Goal: Task Accomplishment & Management: Manage account settings

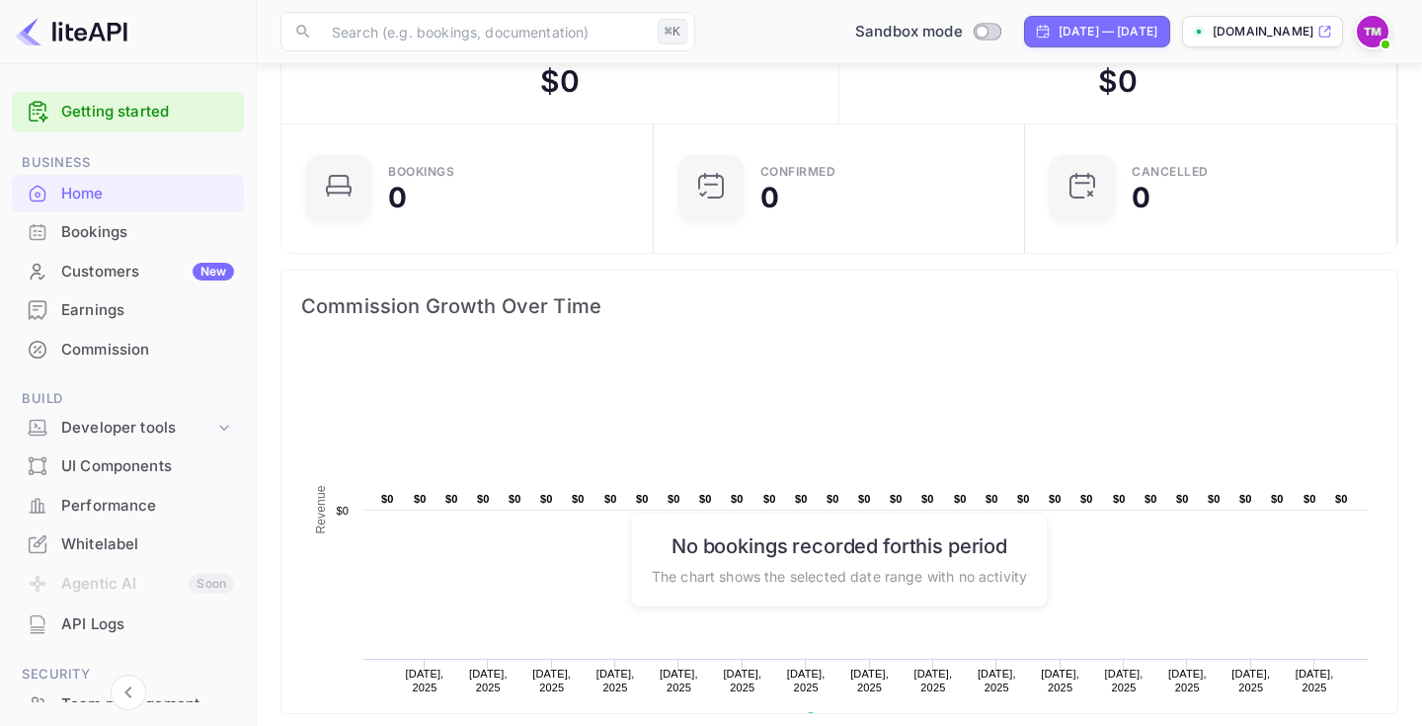
scroll to position [226, 0]
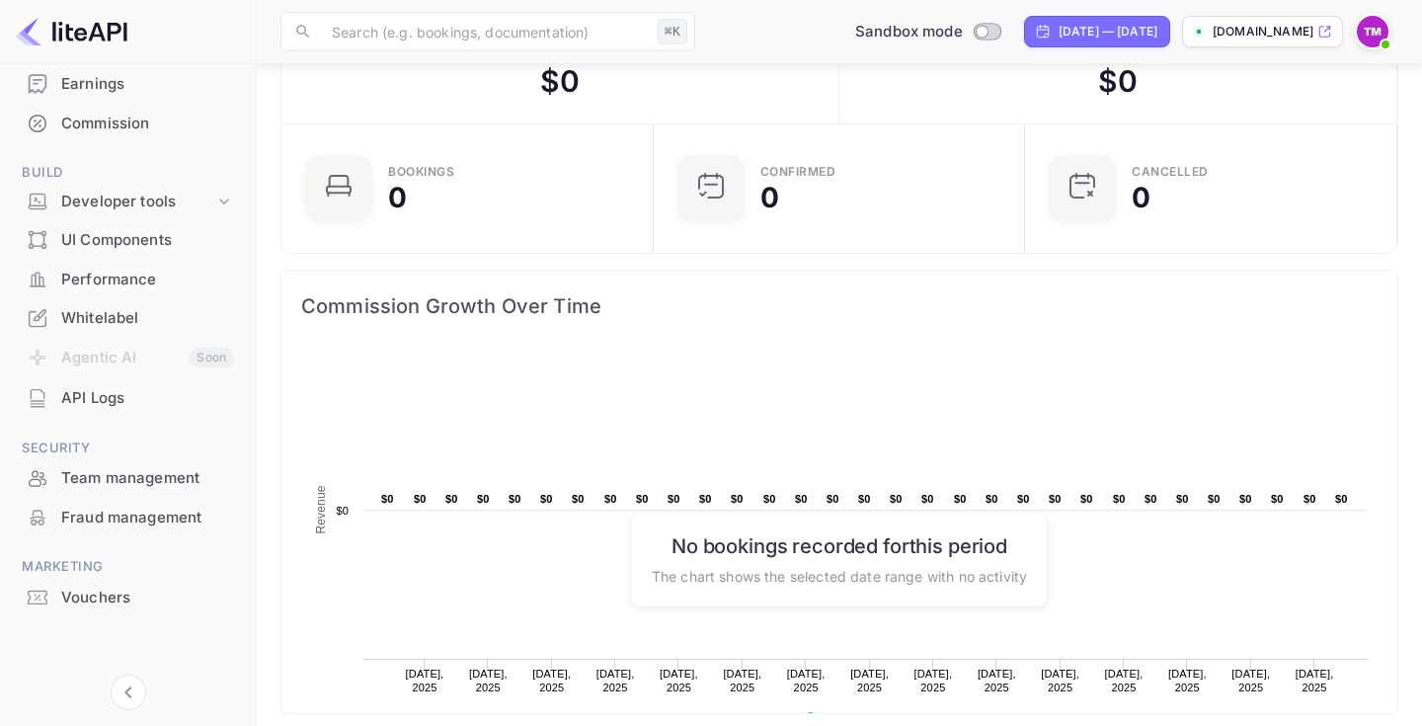
click at [113, 596] on div "Vouchers" at bounding box center [147, 598] width 173 height 23
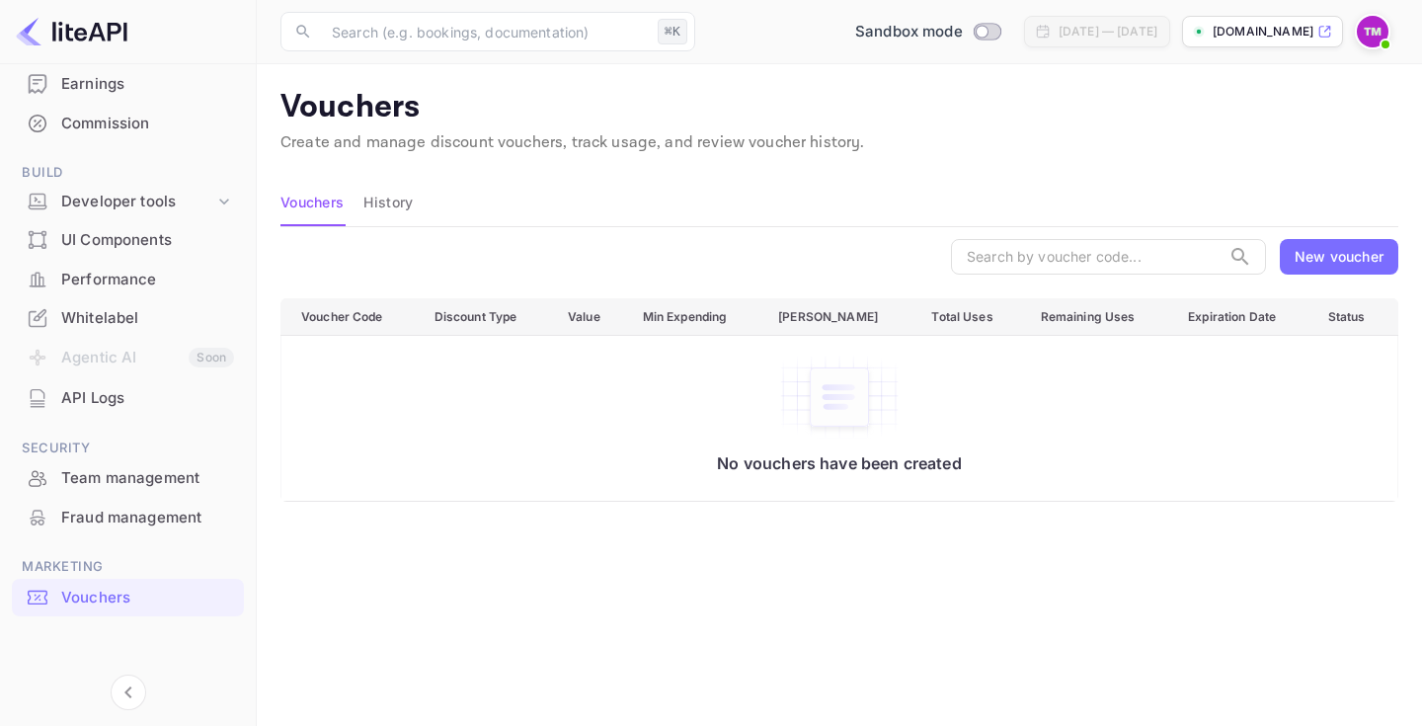
click at [1338, 260] on div "New voucher" at bounding box center [1338, 256] width 89 height 21
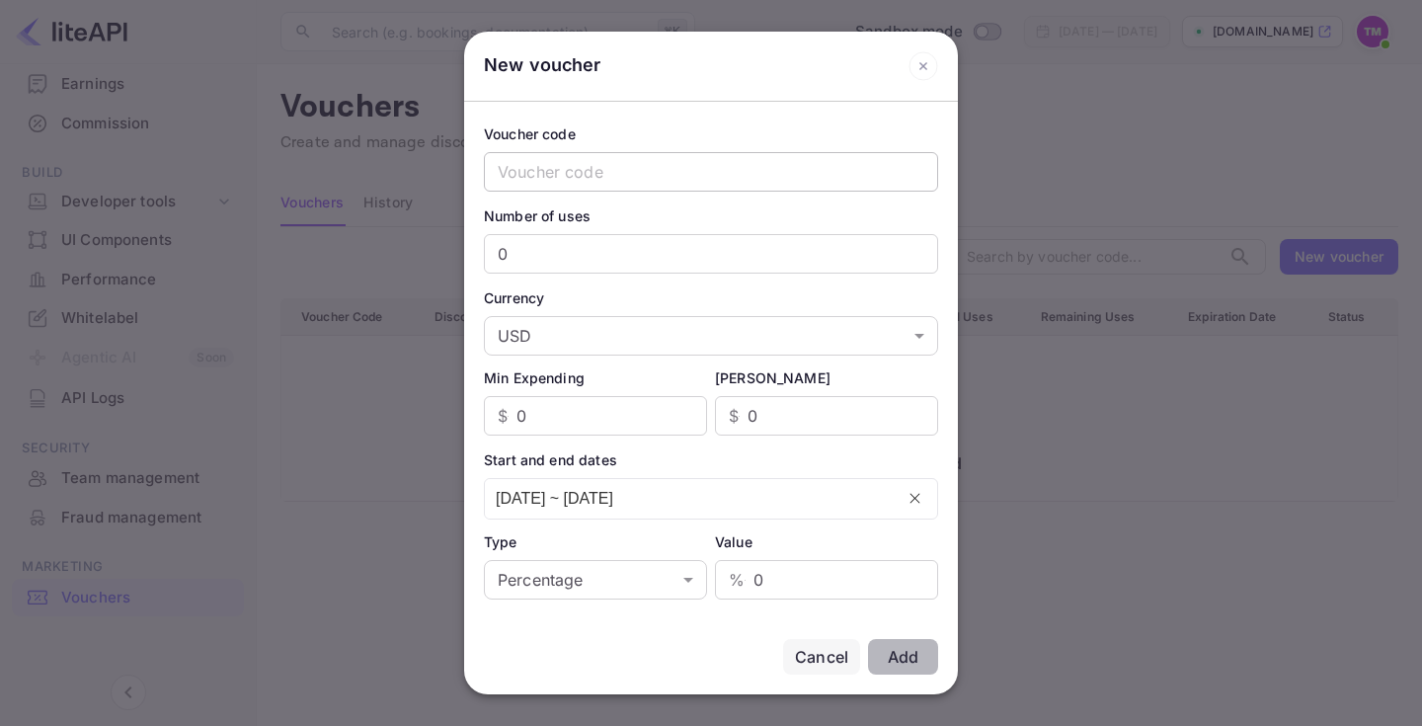
click at [745, 165] on input "text" at bounding box center [711, 171] width 454 height 39
click at [836, 652] on div "Cancel" at bounding box center [821, 657] width 53 height 24
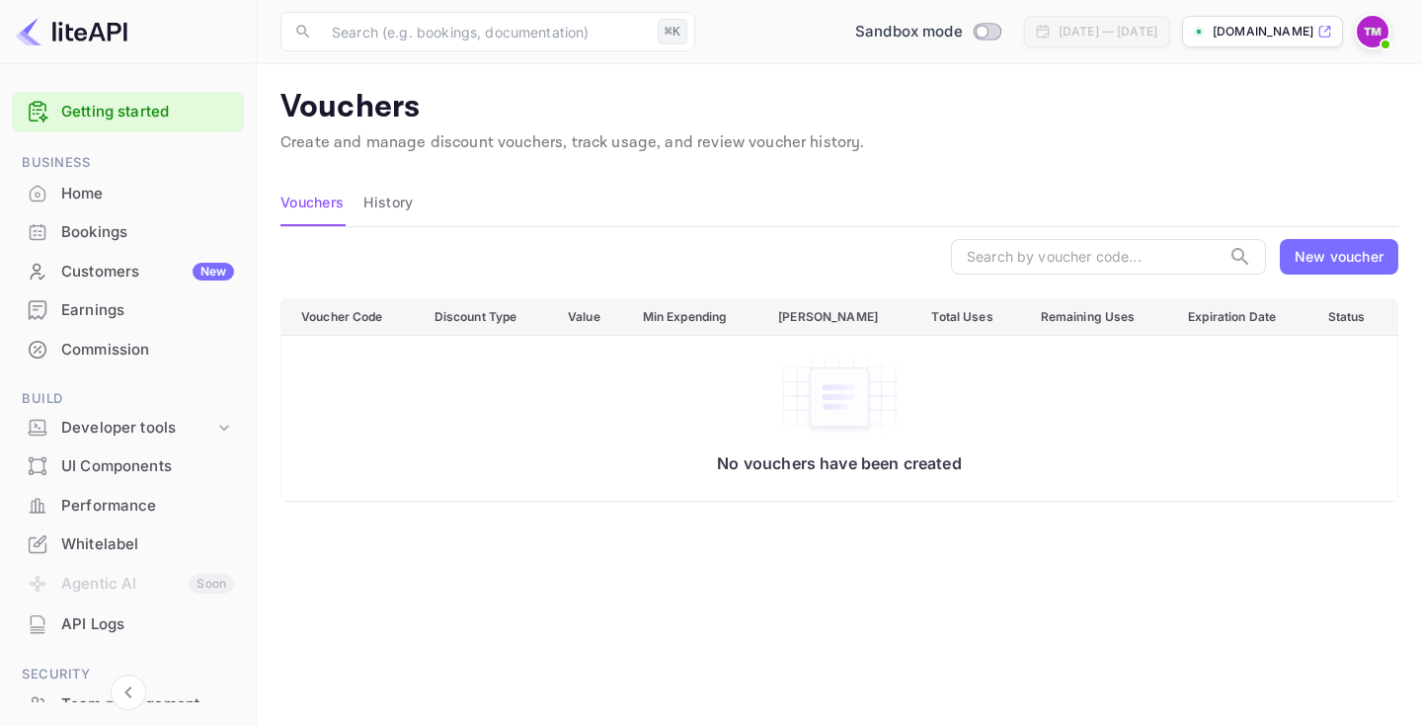
click at [144, 340] on div "Commission" at bounding box center [147, 350] width 173 height 23
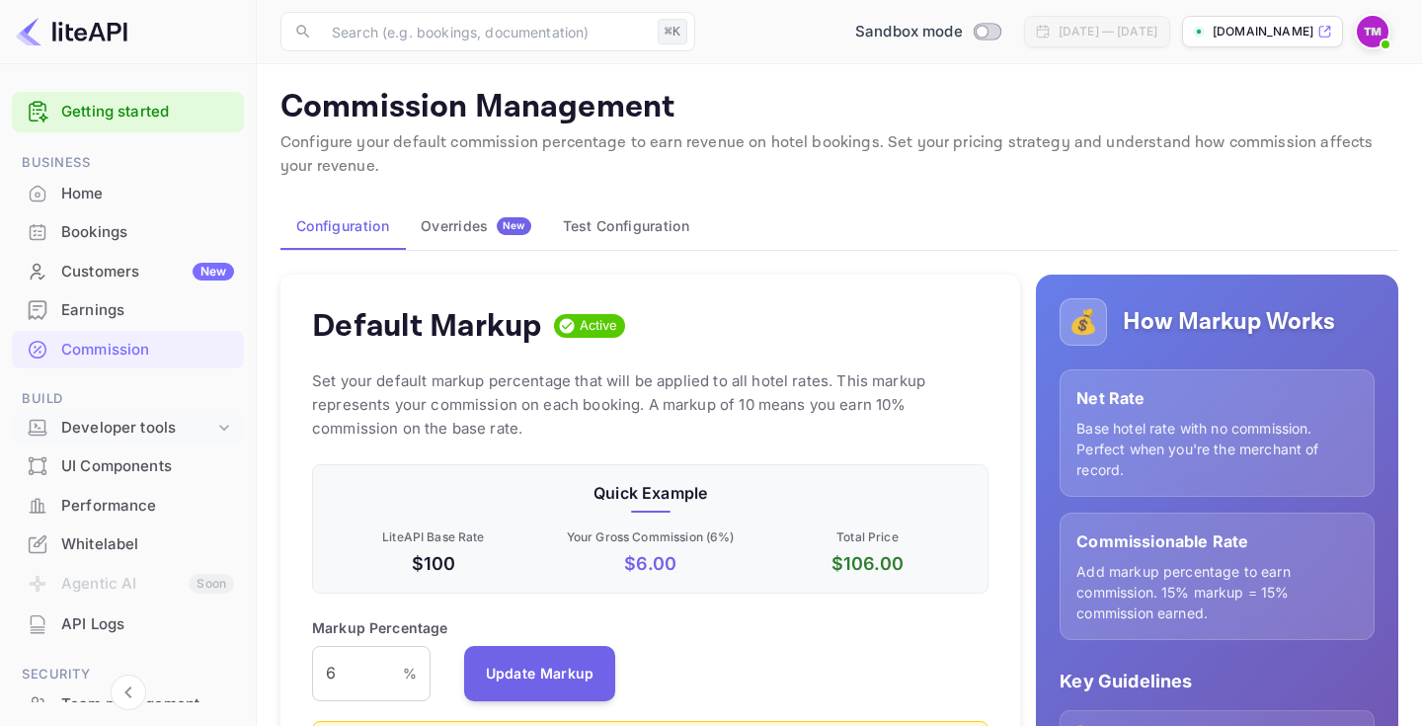
scroll to position [351, 676]
click at [193, 420] on div "Developer tools" at bounding box center [137, 428] width 153 height 23
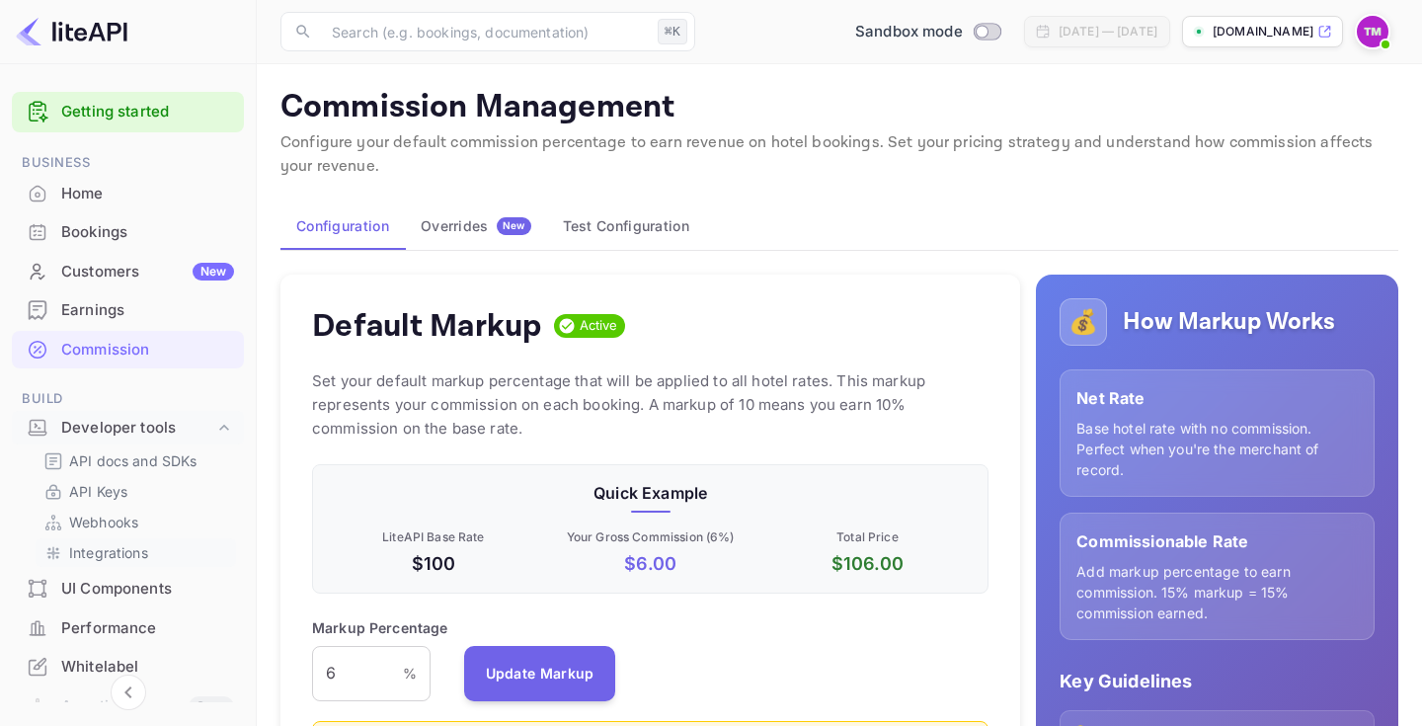
click at [120, 546] on p "Integrations" at bounding box center [108, 552] width 79 height 21
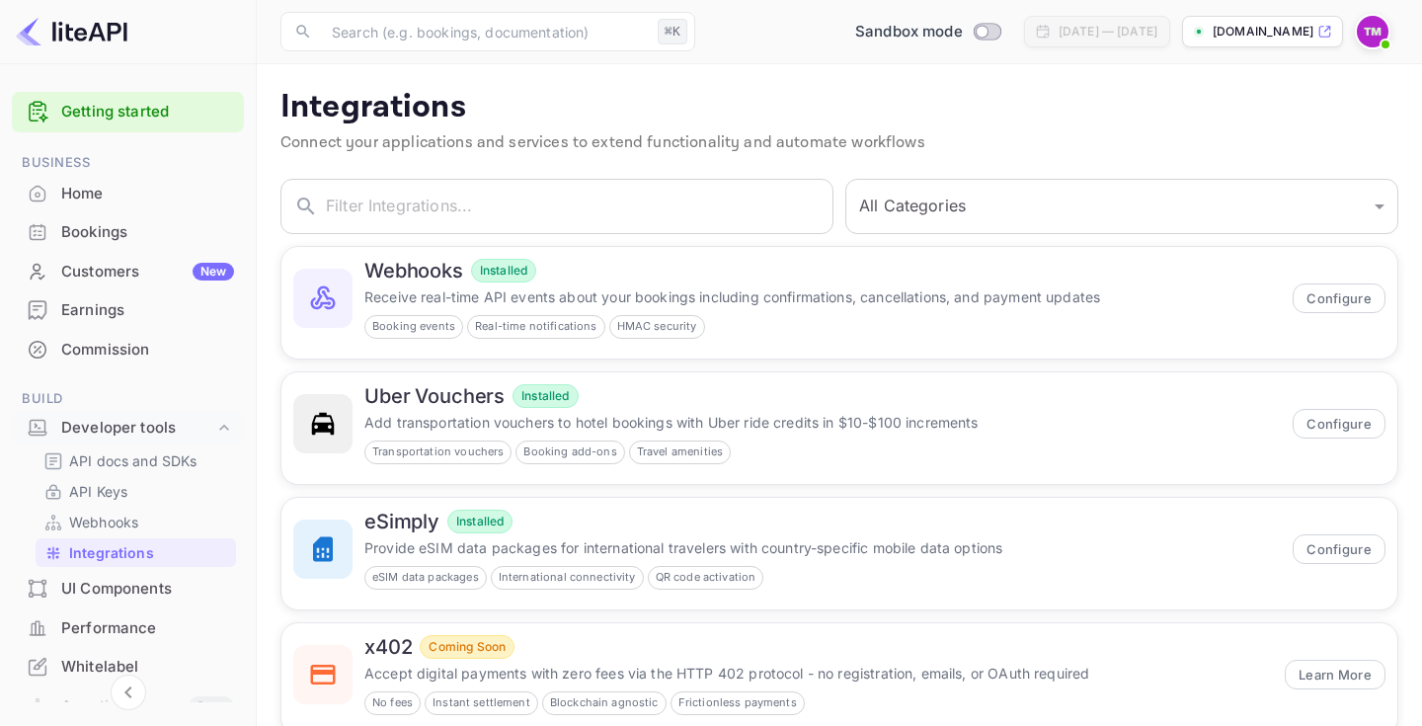
click at [171, 195] on div "Home" at bounding box center [147, 194] width 173 height 23
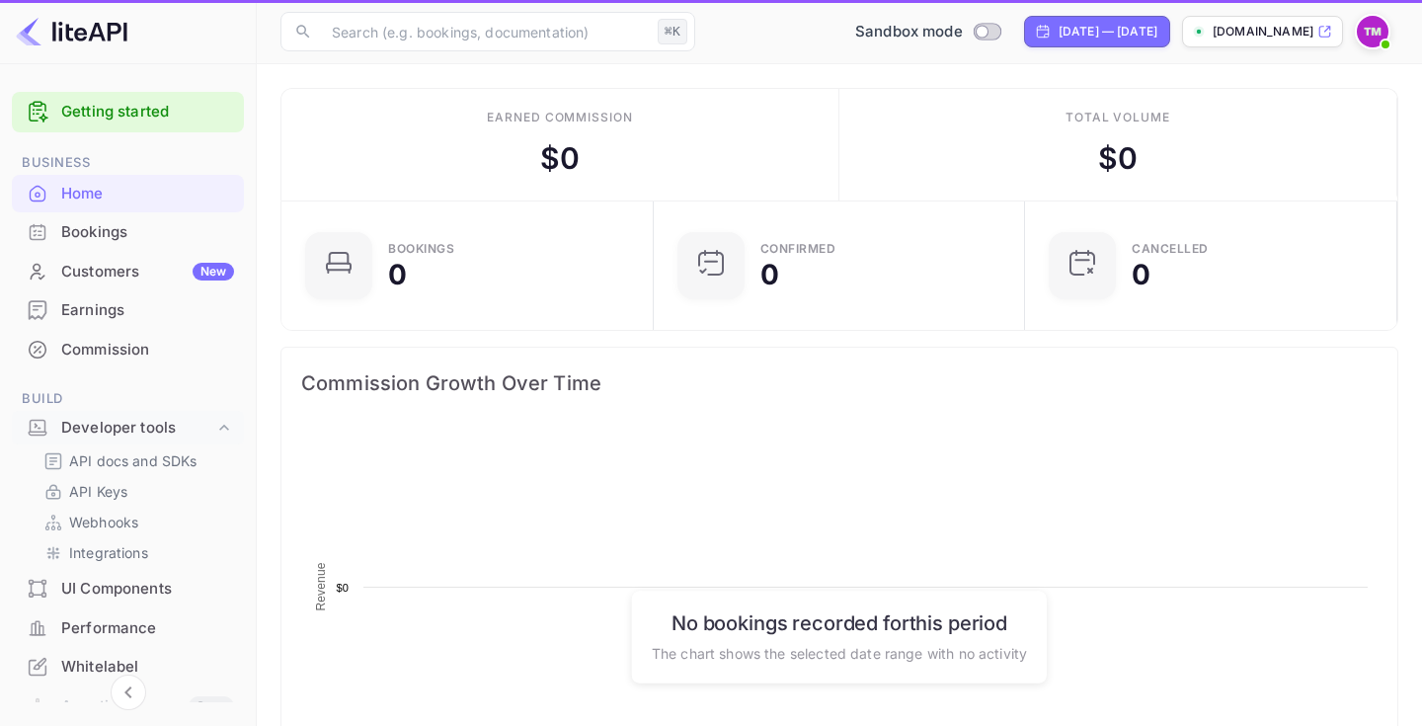
scroll to position [321, 360]
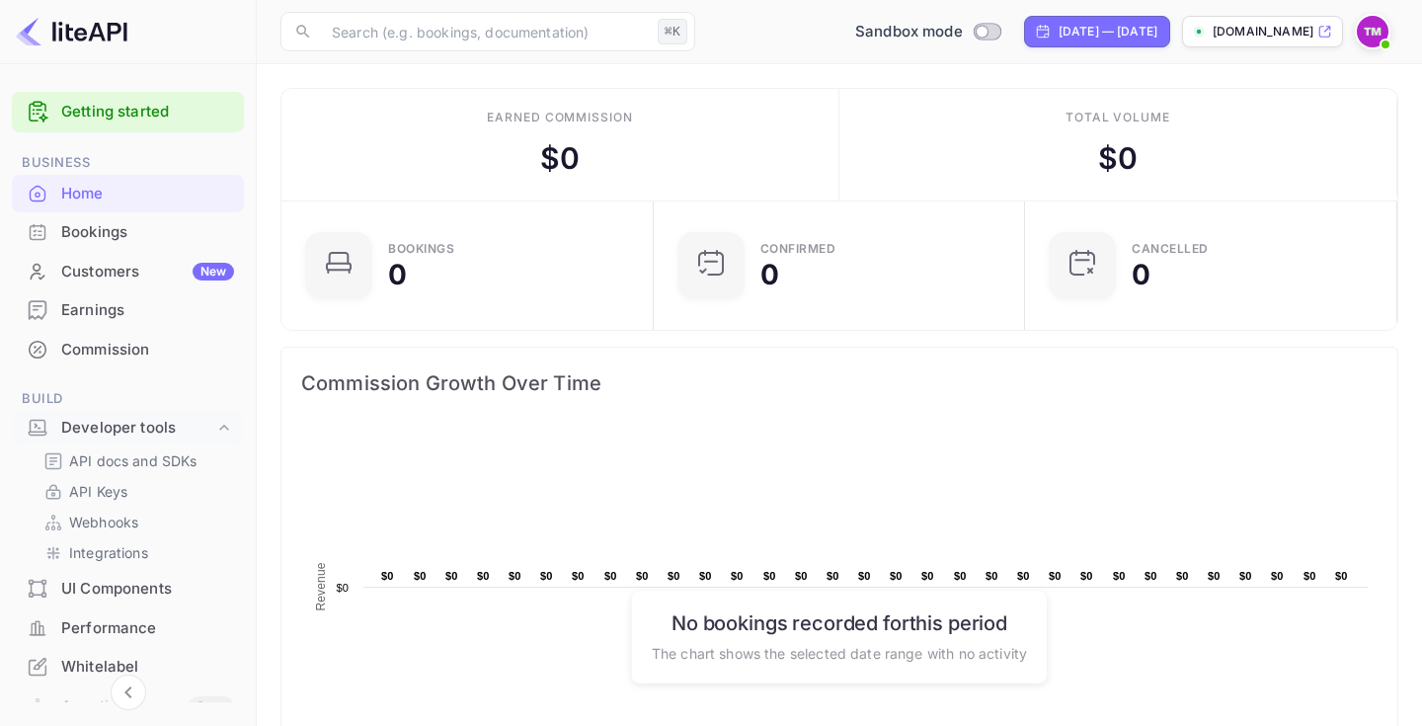
click at [172, 218] on div "Bookings" at bounding box center [128, 232] width 232 height 39
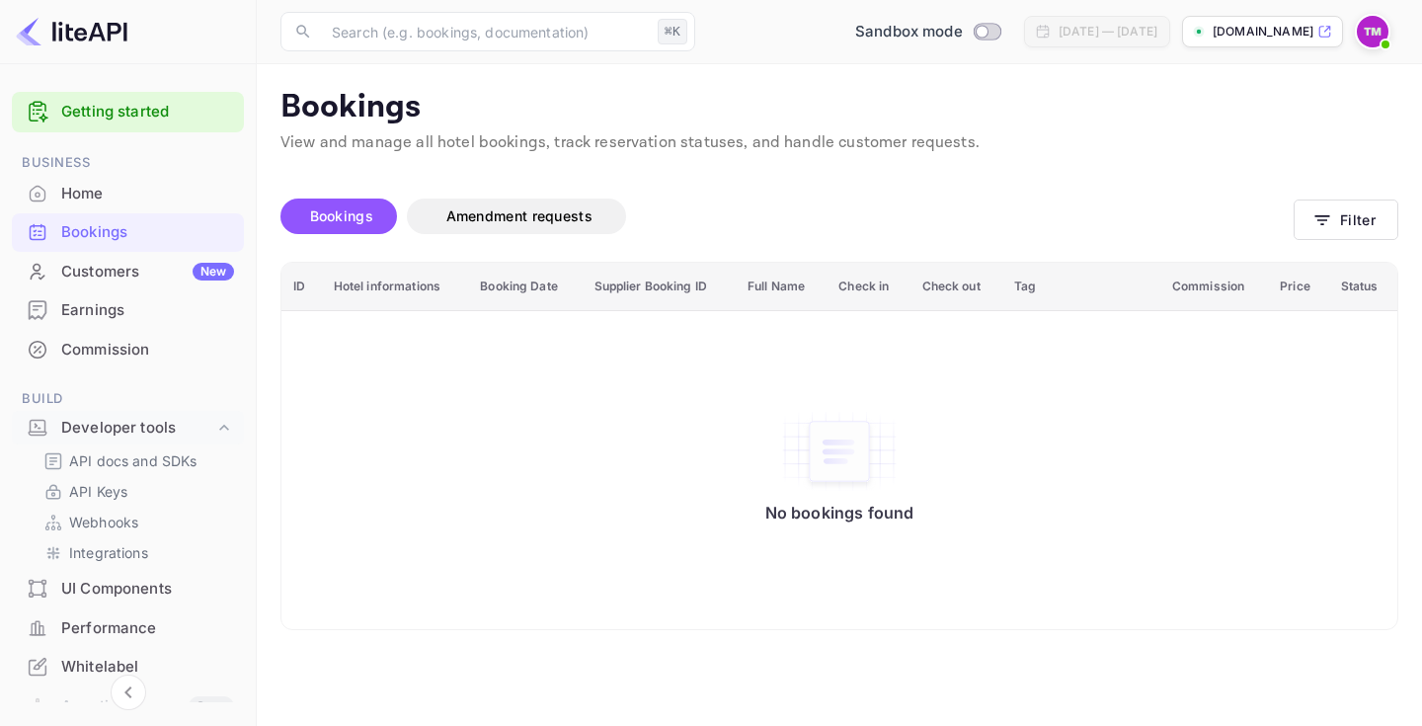
click at [530, 191] on div "Bookings Amendment requests" at bounding box center [786, 220] width 1013 height 83
click at [531, 215] on span "Amendment requests" at bounding box center [519, 215] width 146 height 17
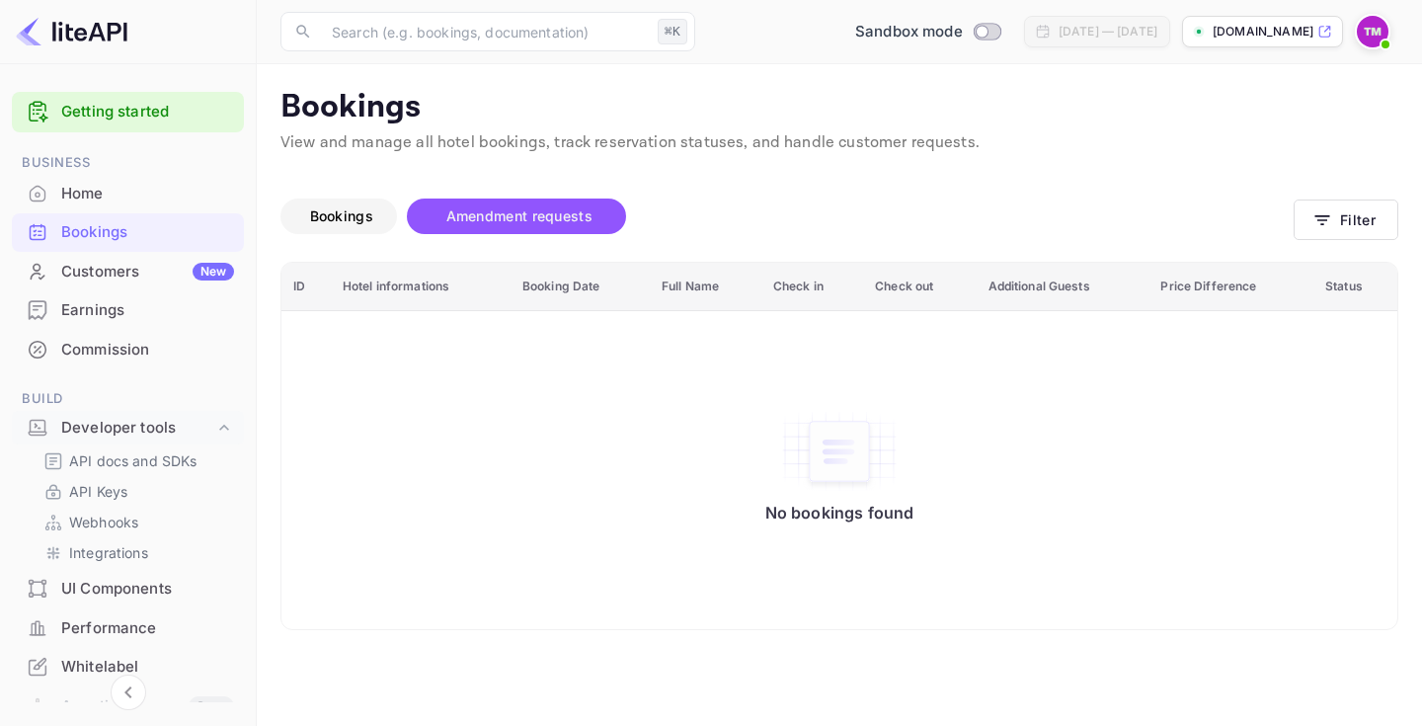
click at [380, 212] on span "Bookings" at bounding box center [341, 216] width 83 height 24
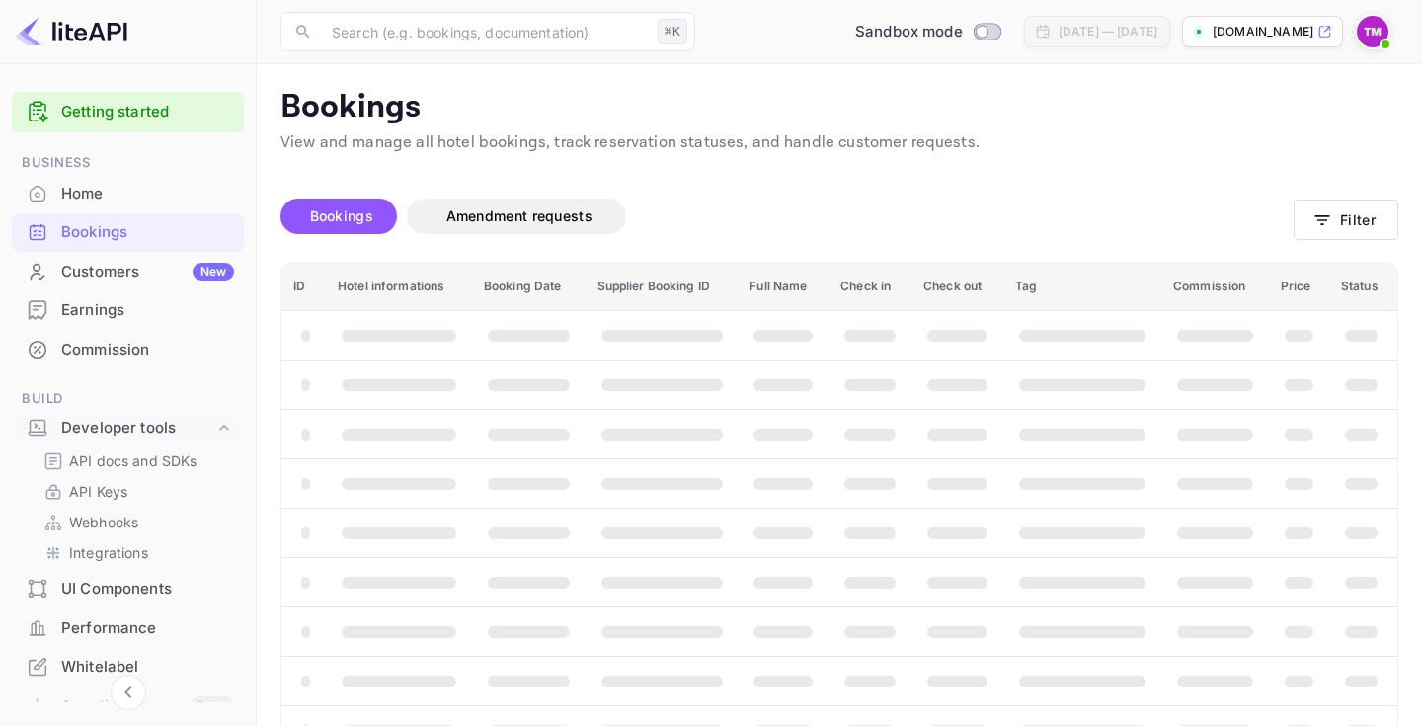
click at [182, 265] on div "Customers New" at bounding box center [147, 272] width 173 height 23
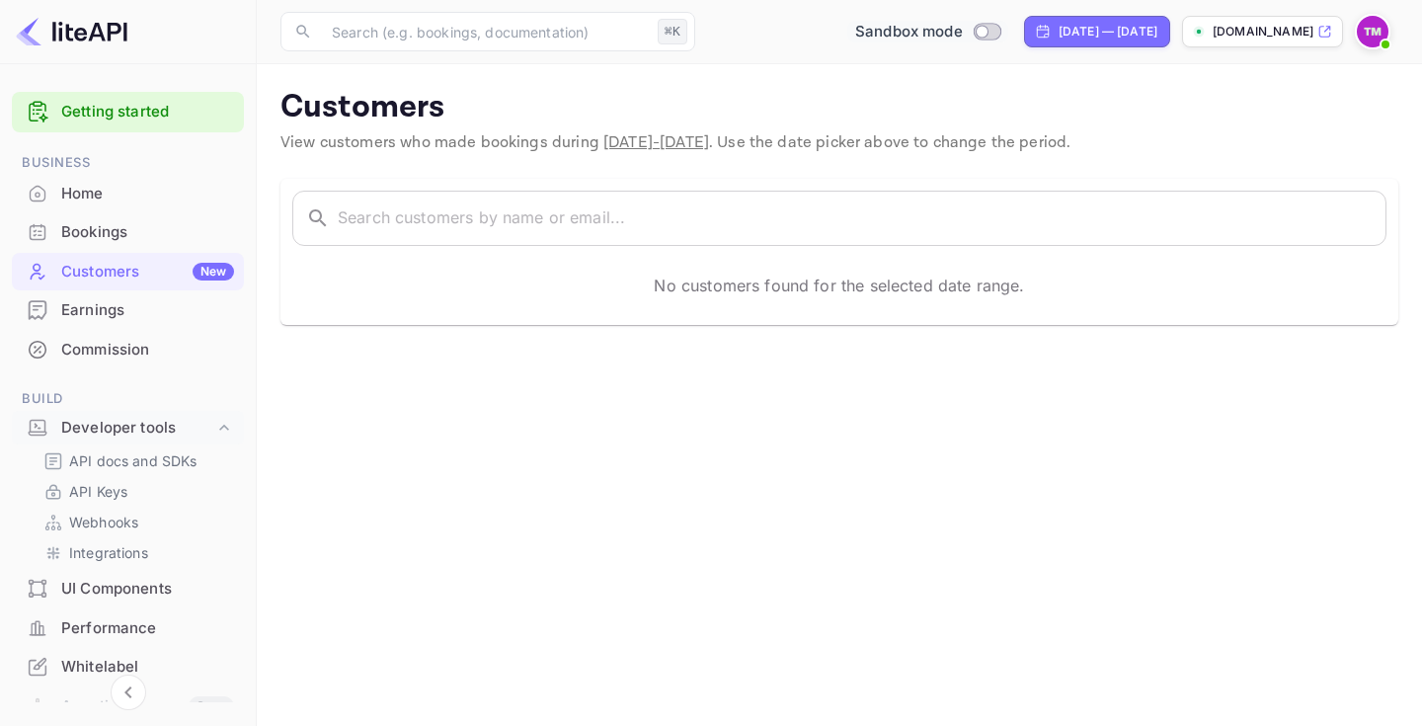
click at [962, 29] on input "Switch to Production mode" at bounding box center [981, 31] width 39 height 13
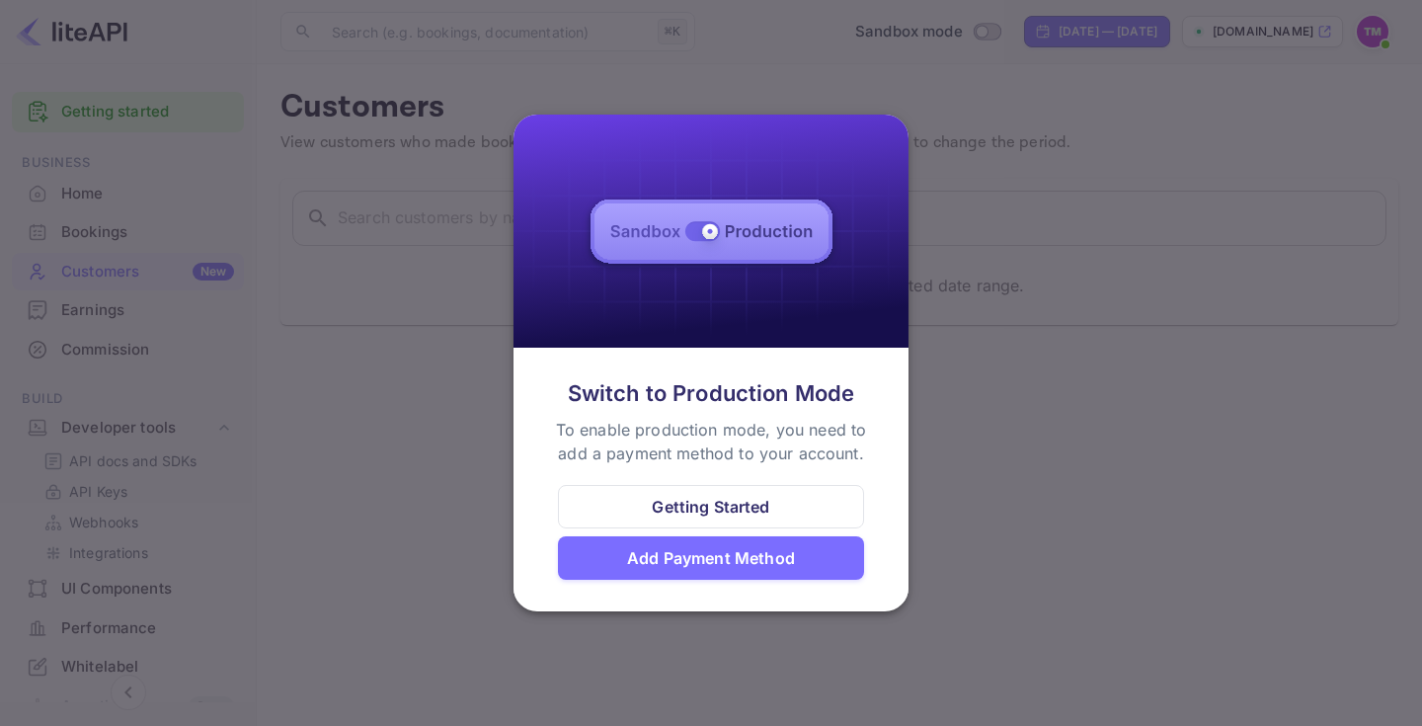
click at [734, 567] on div "Add Payment Method" at bounding box center [711, 558] width 168 height 24
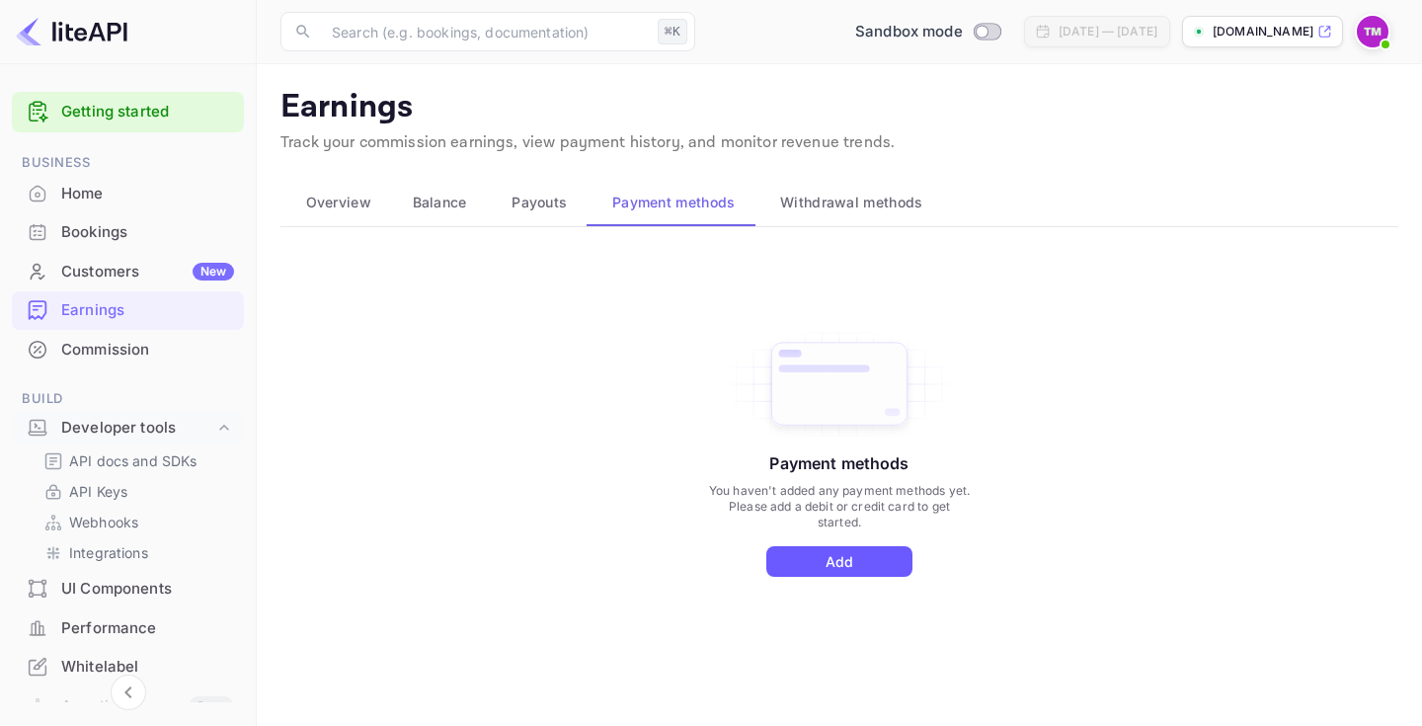
click at [825, 552] on button "Add" at bounding box center [839, 561] width 146 height 31
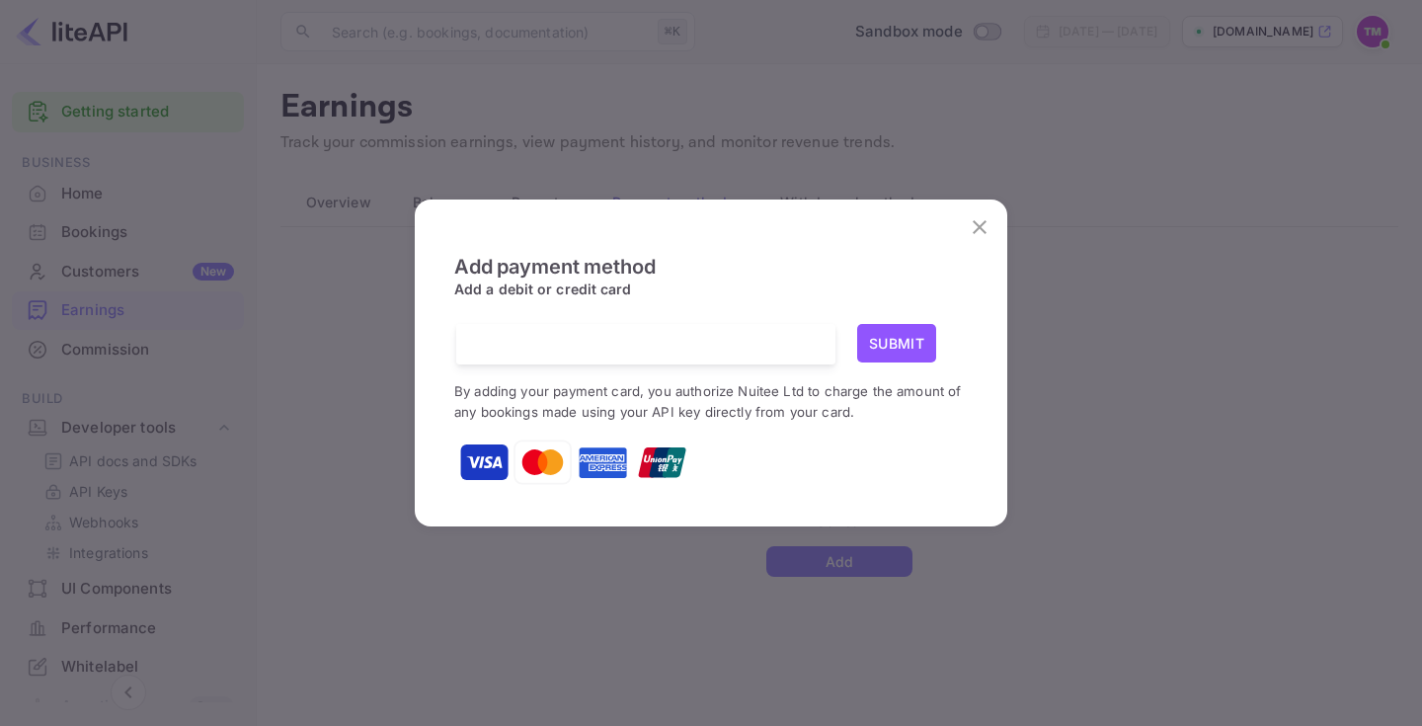
click at [882, 345] on button "Submit" at bounding box center [896, 343] width 79 height 39
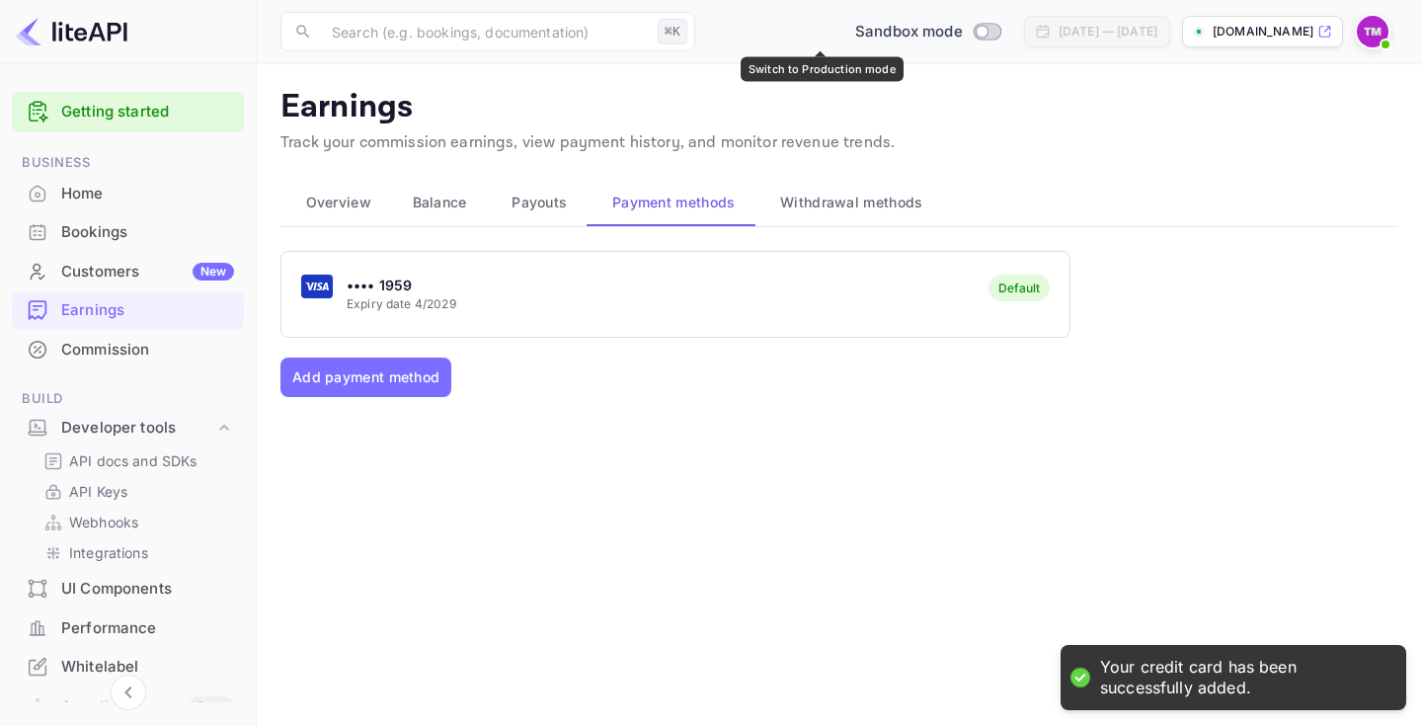
click at [962, 34] on input "Switch to Production mode" at bounding box center [981, 31] width 39 height 13
checkbox input "false"
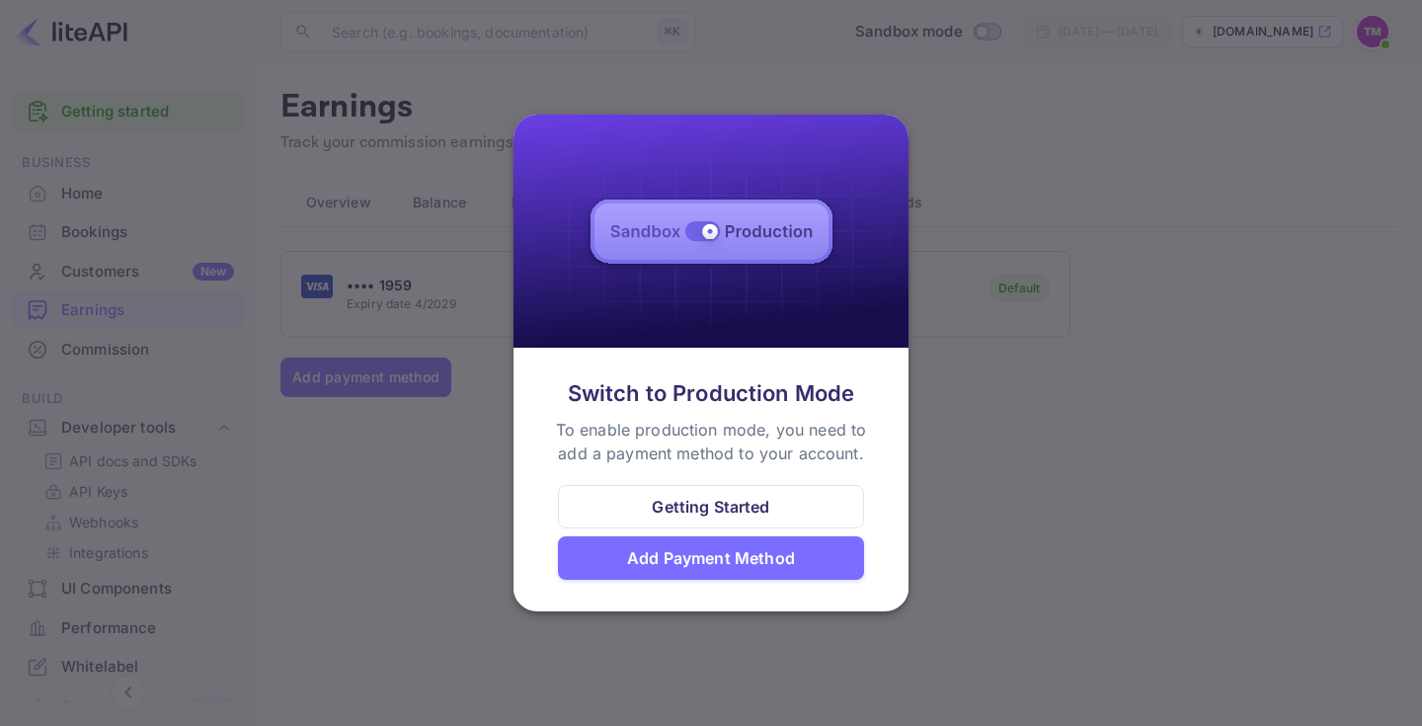
click at [717, 509] on div "Getting Started" at bounding box center [710, 507] width 117 height 24
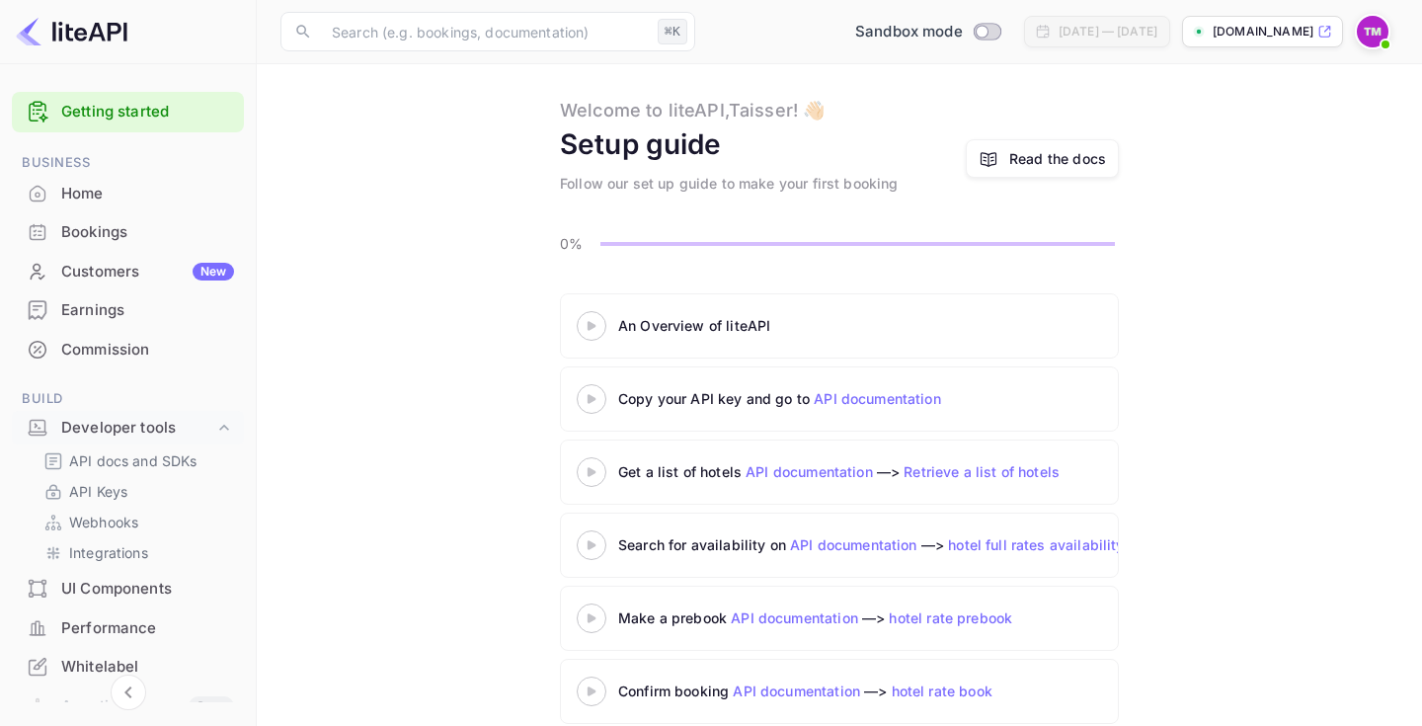
scroll to position [60, 0]
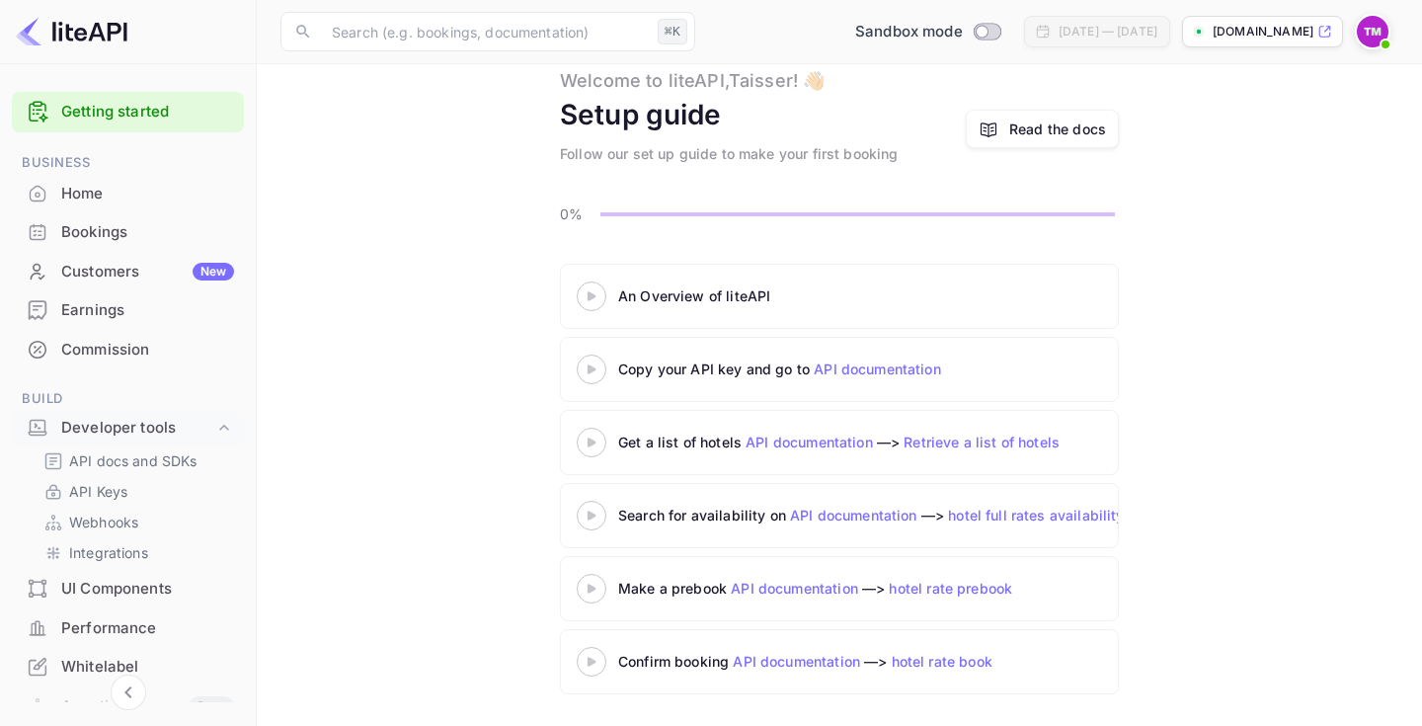
click at [587, 305] on div at bounding box center [591, 295] width 69 height 25
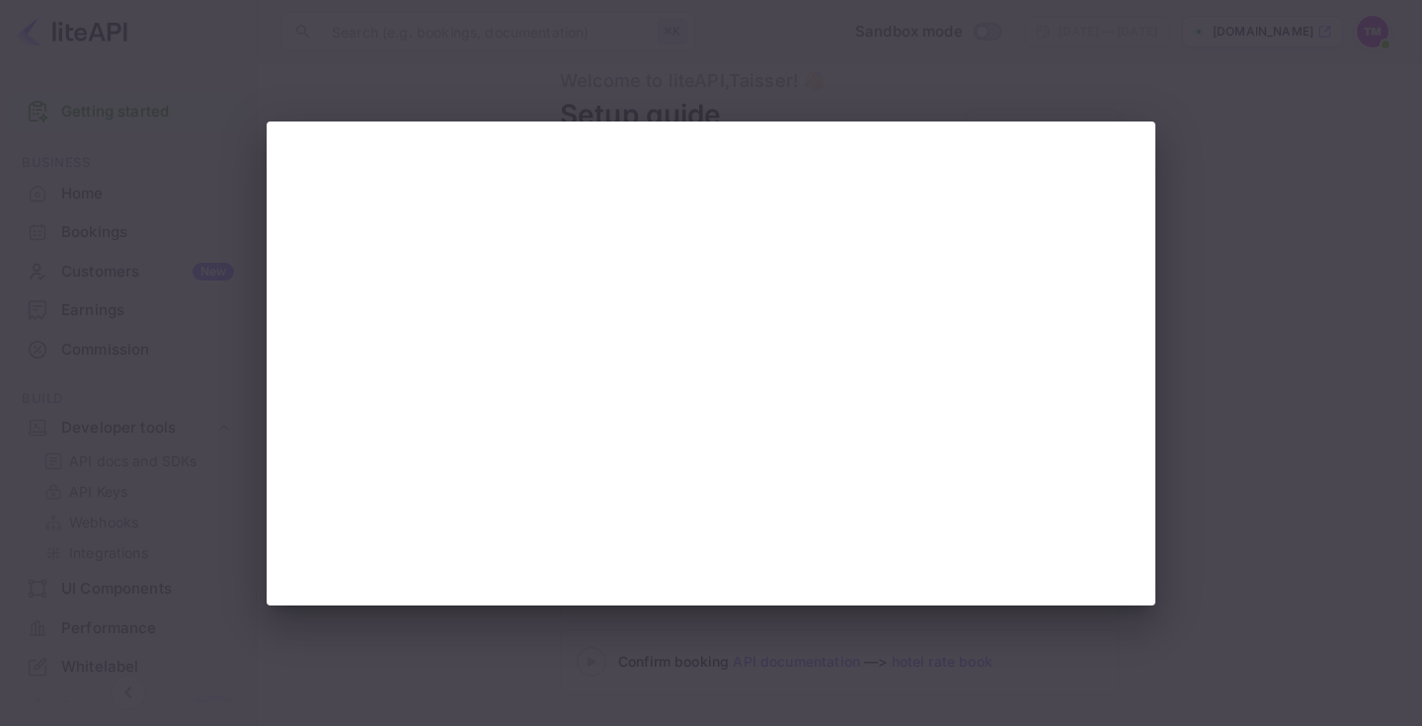
click at [1210, 137] on div at bounding box center [711, 363] width 1422 height 726
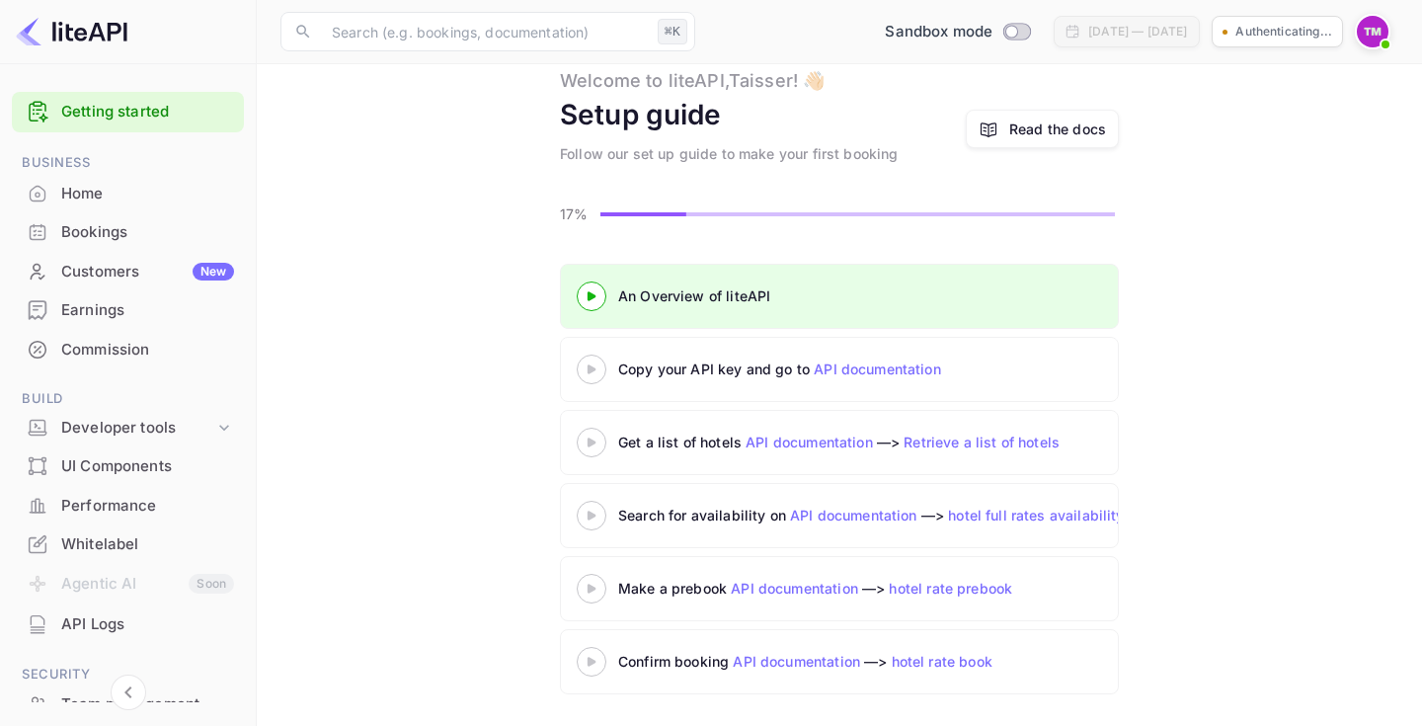
scroll to position [60, 0]
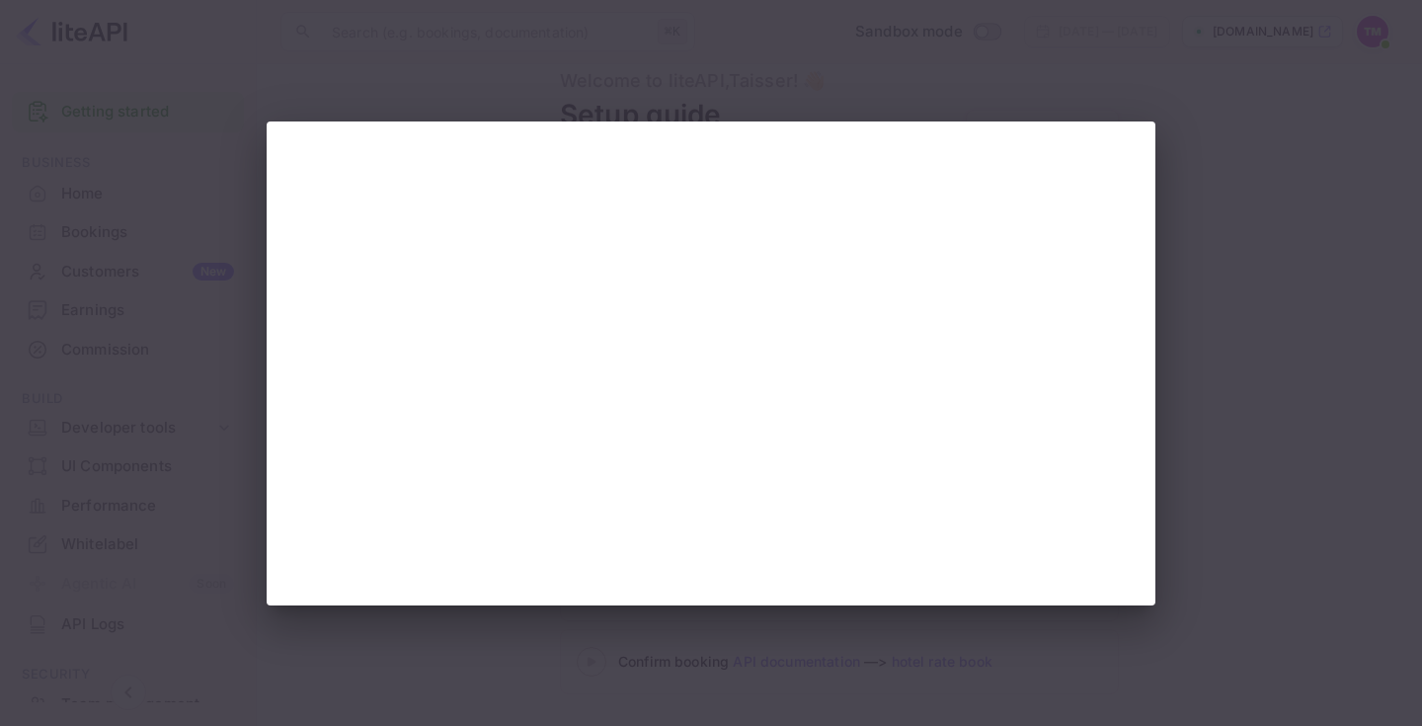
click at [1215, 192] on div at bounding box center [711, 363] width 1422 height 726
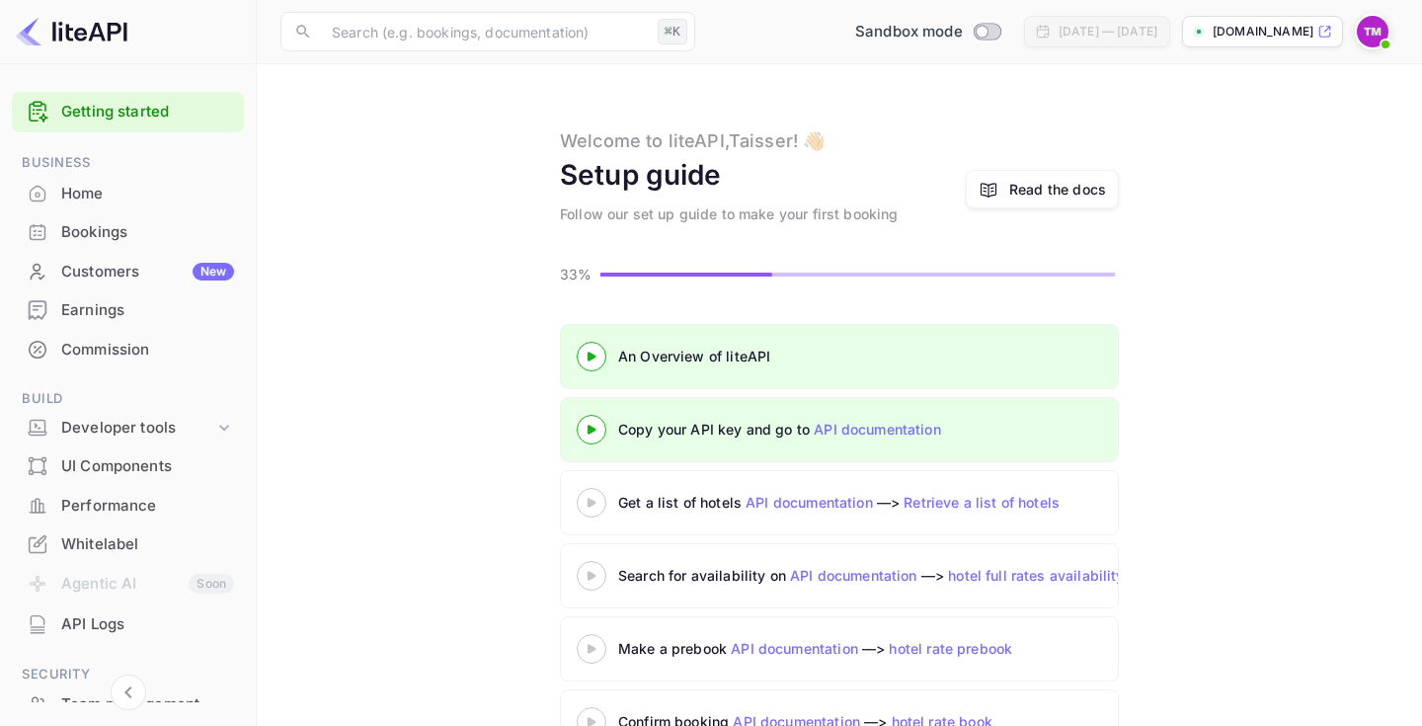
click at [1037, 177] on link "Read the docs" at bounding box center [1042, 189] width 153 height 39
click at [588, 360] on 3 at bounding box center [591, 356] width 8 height 9
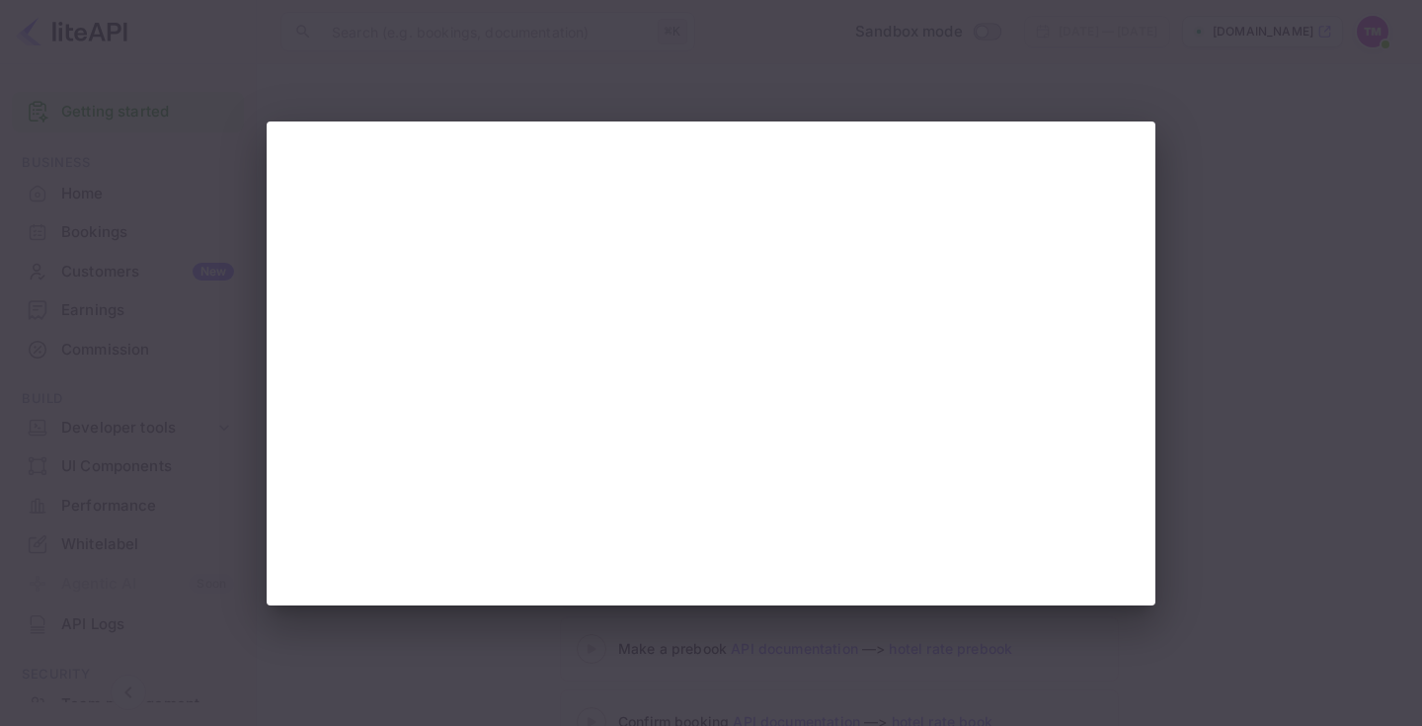
click at [1232, 238] on div at bounding box center [711, 363] width 1422 height 726
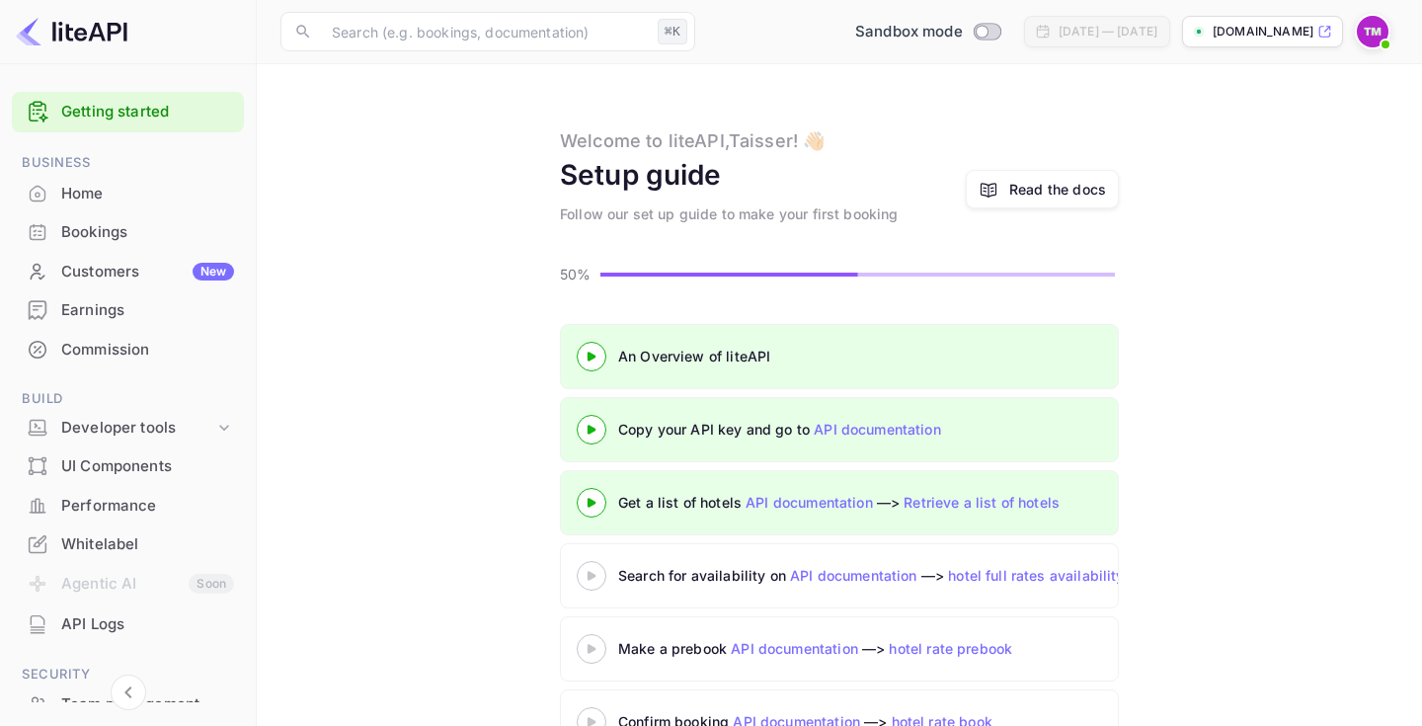
click at [592, 360] on 3 at bounding box center [591, 356] width 8 height 9
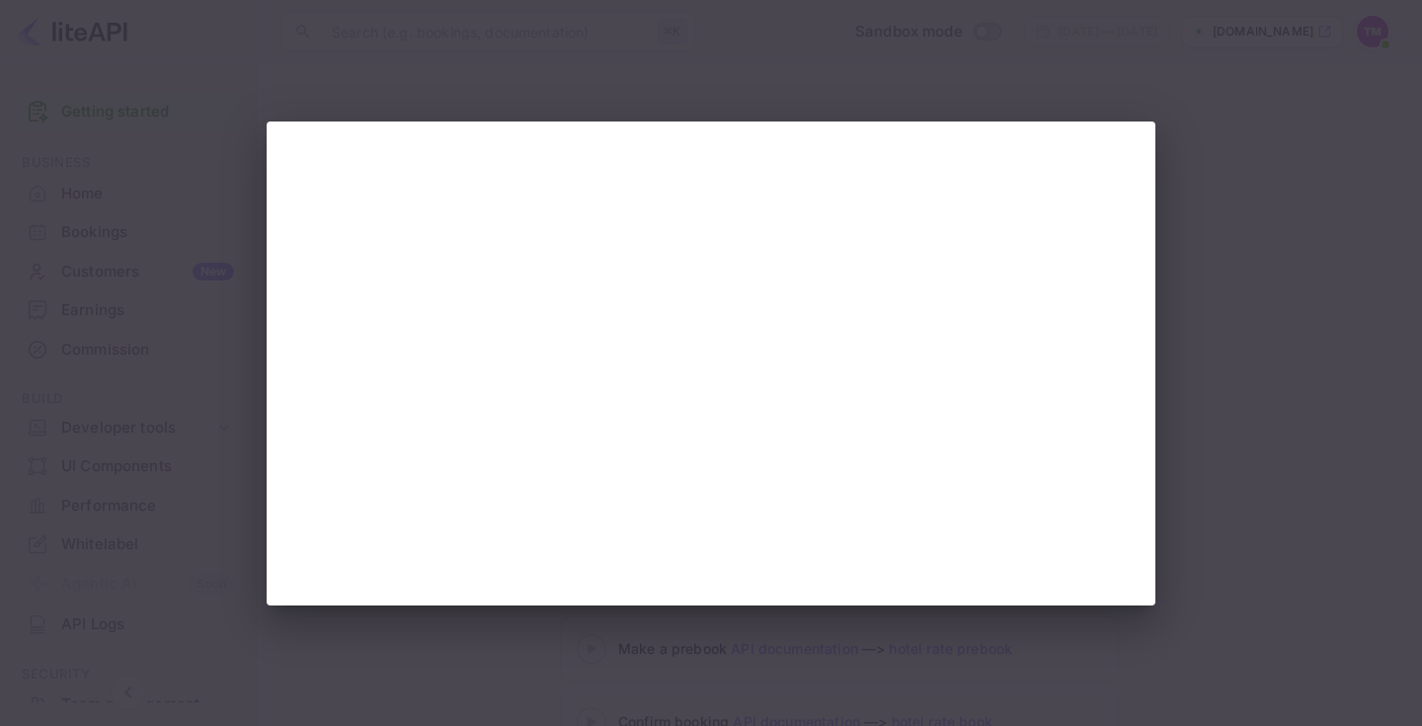
click at [1223, 358] on div at bounding box center [711, 363] width 1422 height 726
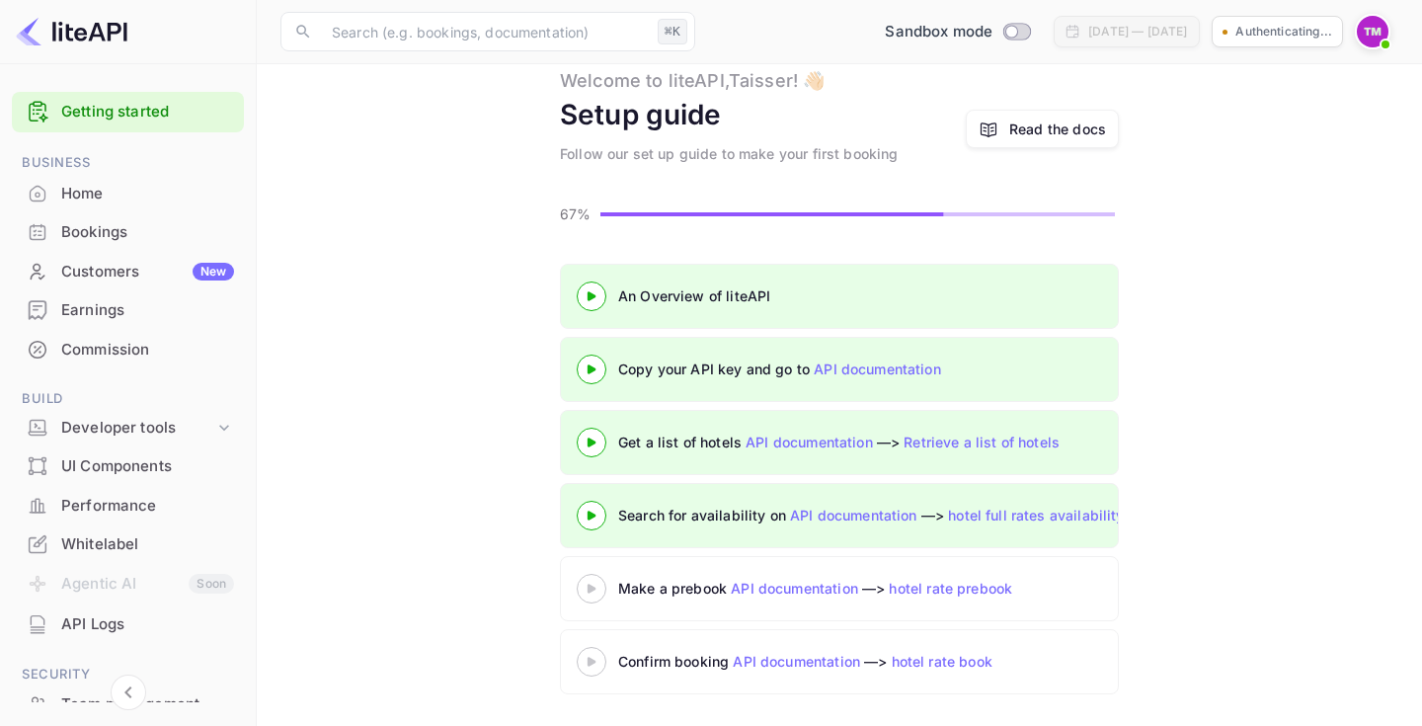
scroll to position [60, 0]
click at [589, 584] on icon at bounding box center [591, 589] width 69 height 10
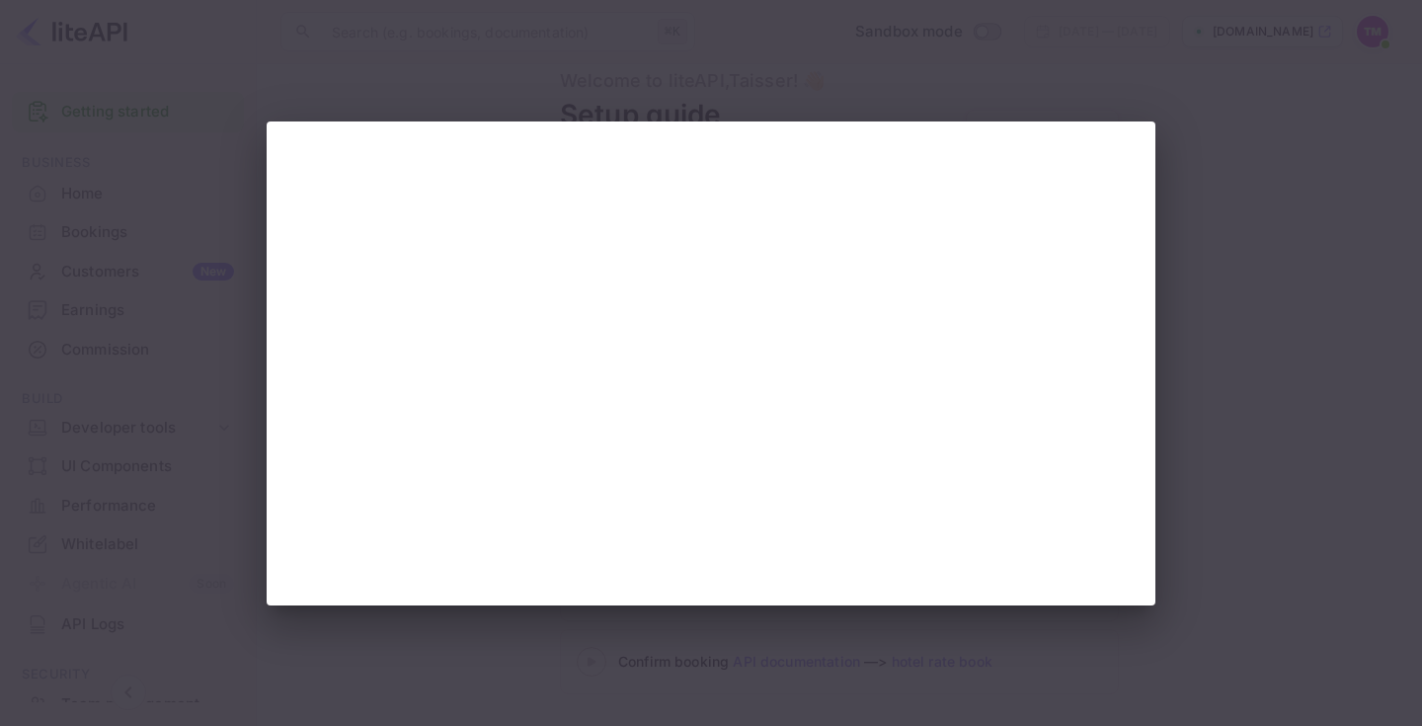
click at [1206, 350] on div at bounding box center [711, 363] width 1422 height 726
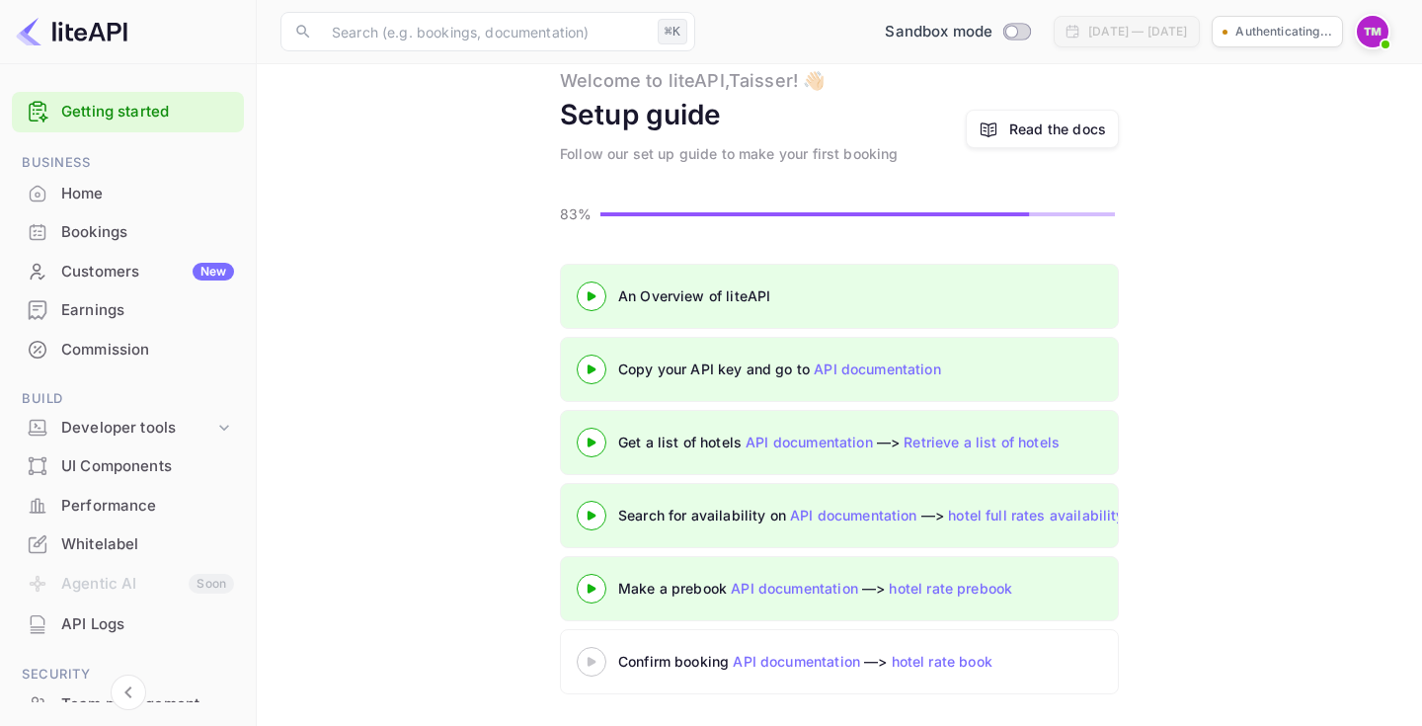
click at [598, 664] on icon at bounding box center [591, 662] width 69 height 10
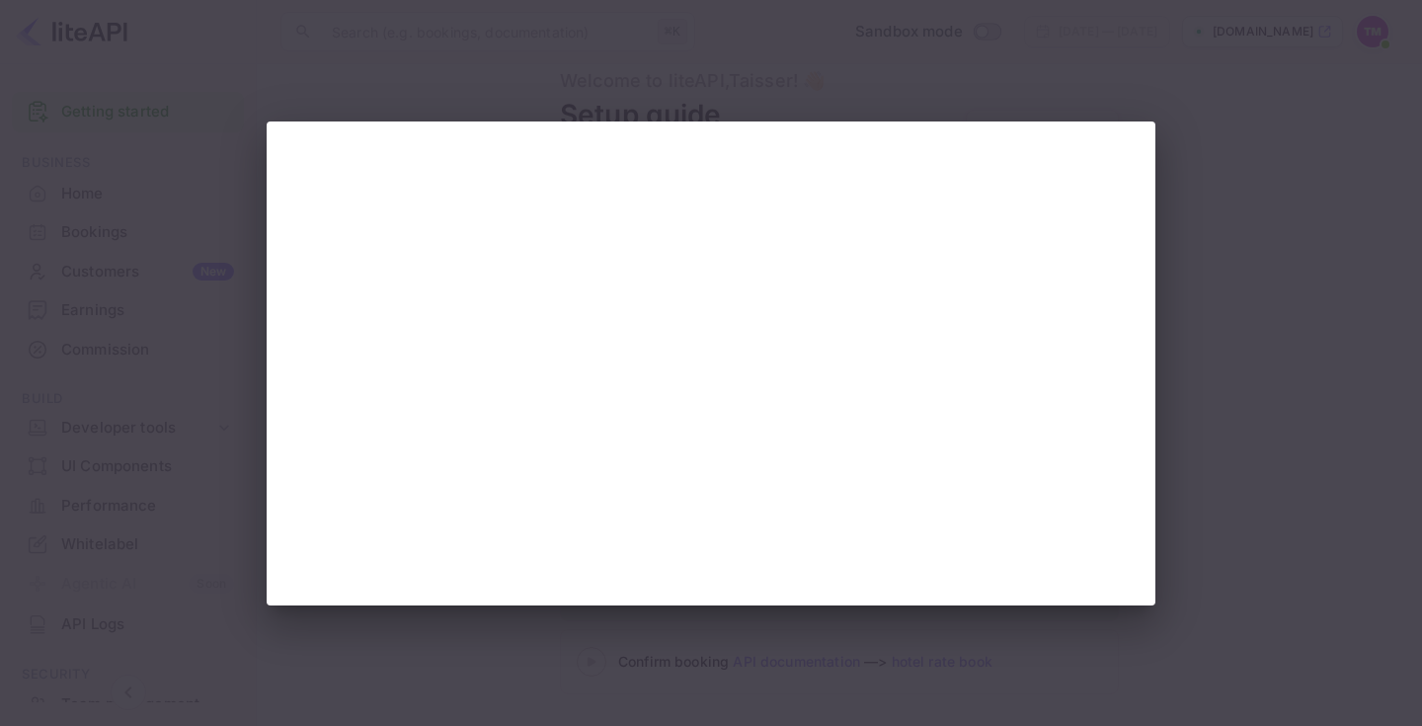
click at [1231, 402] on div at bounding box center [711, 363] width 1422 height 726
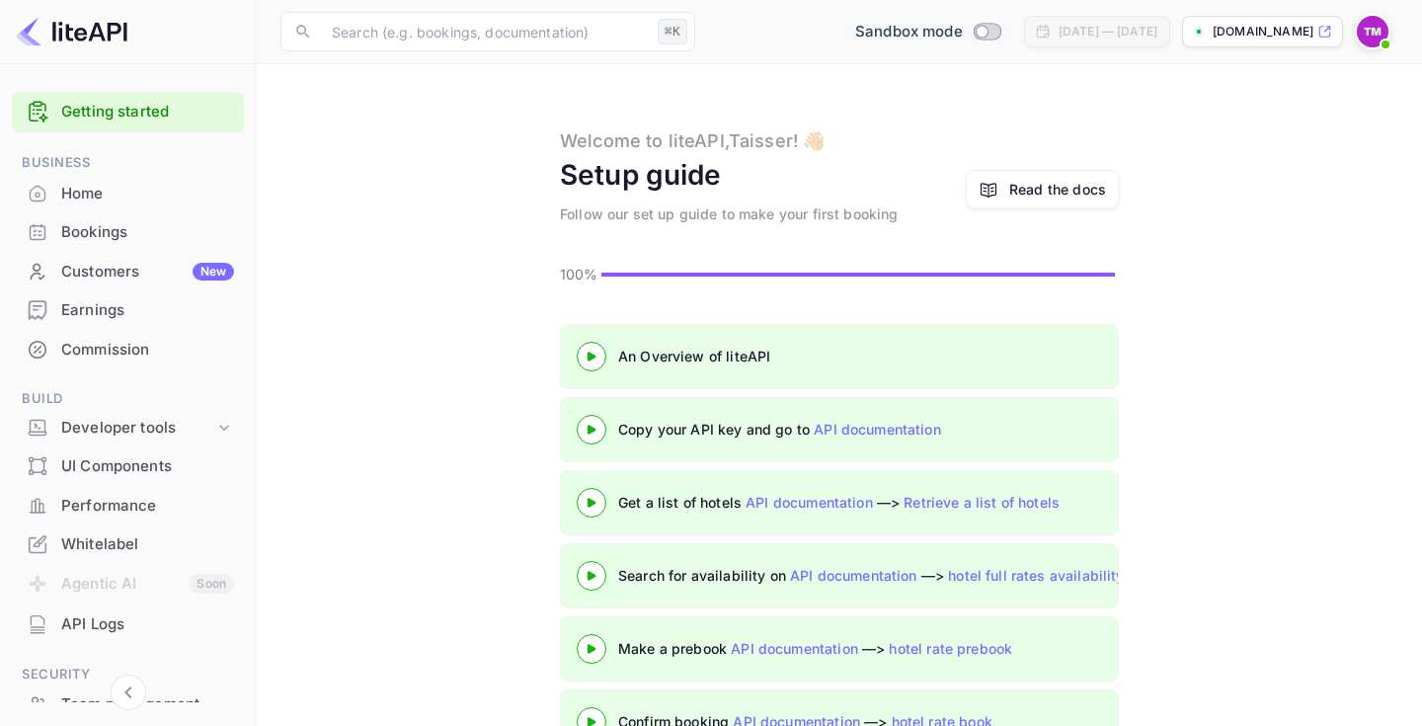
click at [962, 38] on input "Switch to Production mode" at bounding box center [981, 31] width 39 height 13
checkbox input "true"
